Goal: Entertainment & Leisure: Consume media (video, audio)

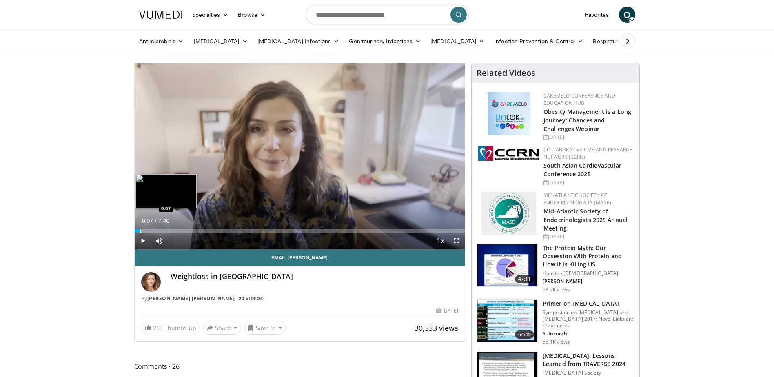
drag, startPoint x: 441, startPoint y: 228, endPoint x: 140, endPoint y: 231, distance: 301.5
click at [140, 231] on div "Loaded : 13.00% 0:07 0:07" at bounding box center [300, 229] width 330 height 8
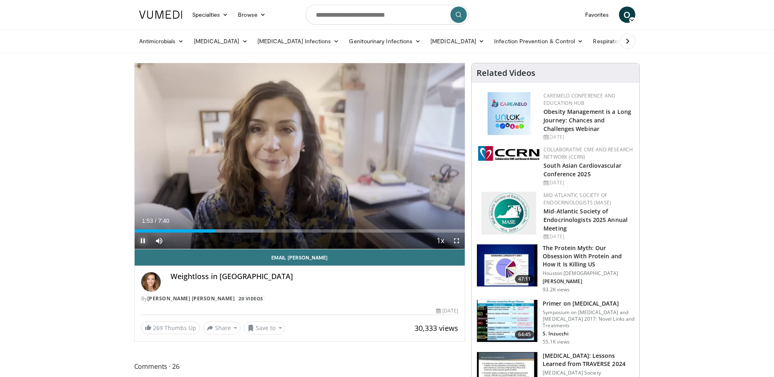
click at [141, 240] on span "Video Player" at bounding box center [143, 241] width 16 height 16
